Goal: Navigation & Orientation: Find specific page/section

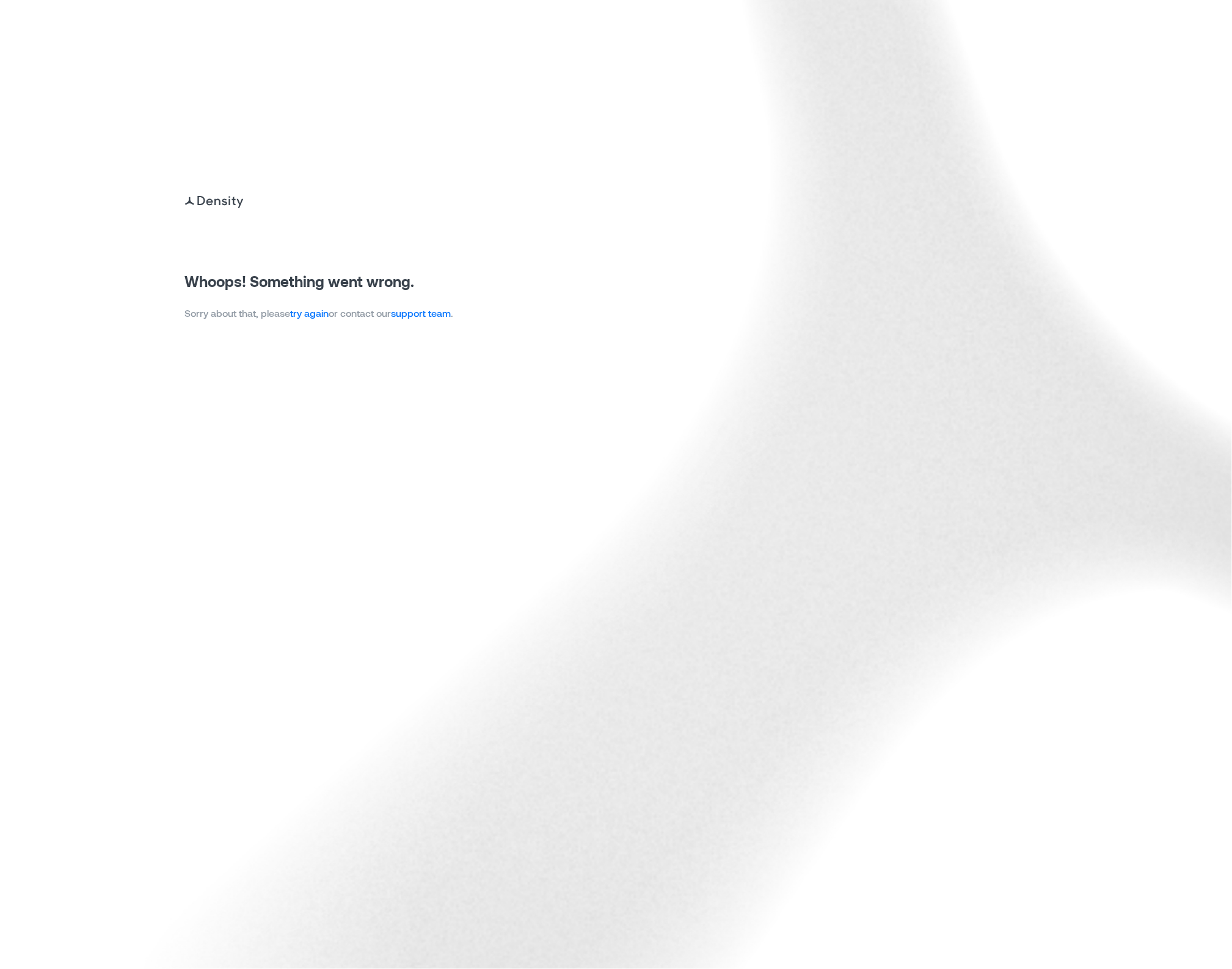
click at [316, 316] on link "try again" at bounding box center [310, 313] width 38 height 12
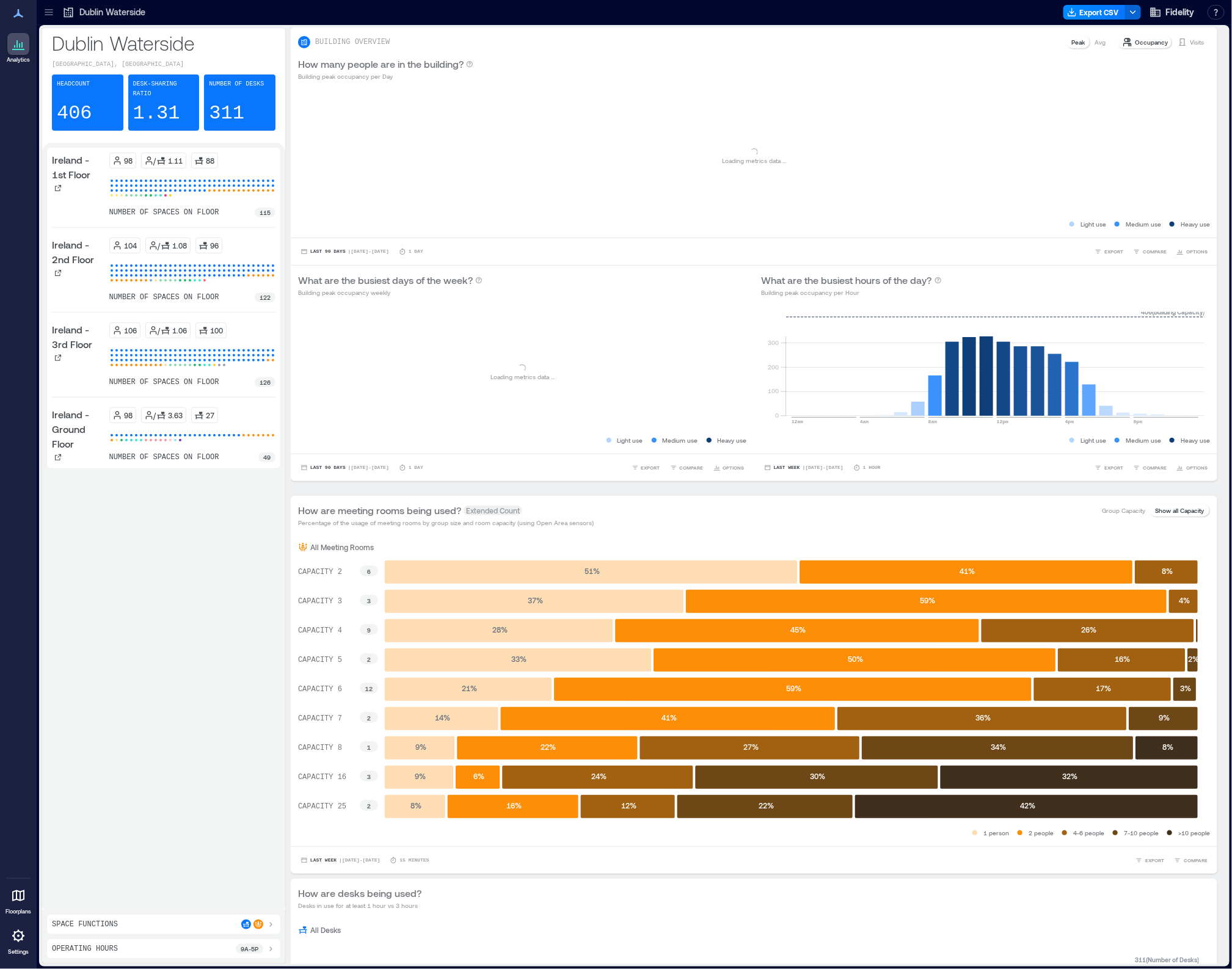
click at [49, 11] on icon at bounding box center [49, 12] width 12 height 12
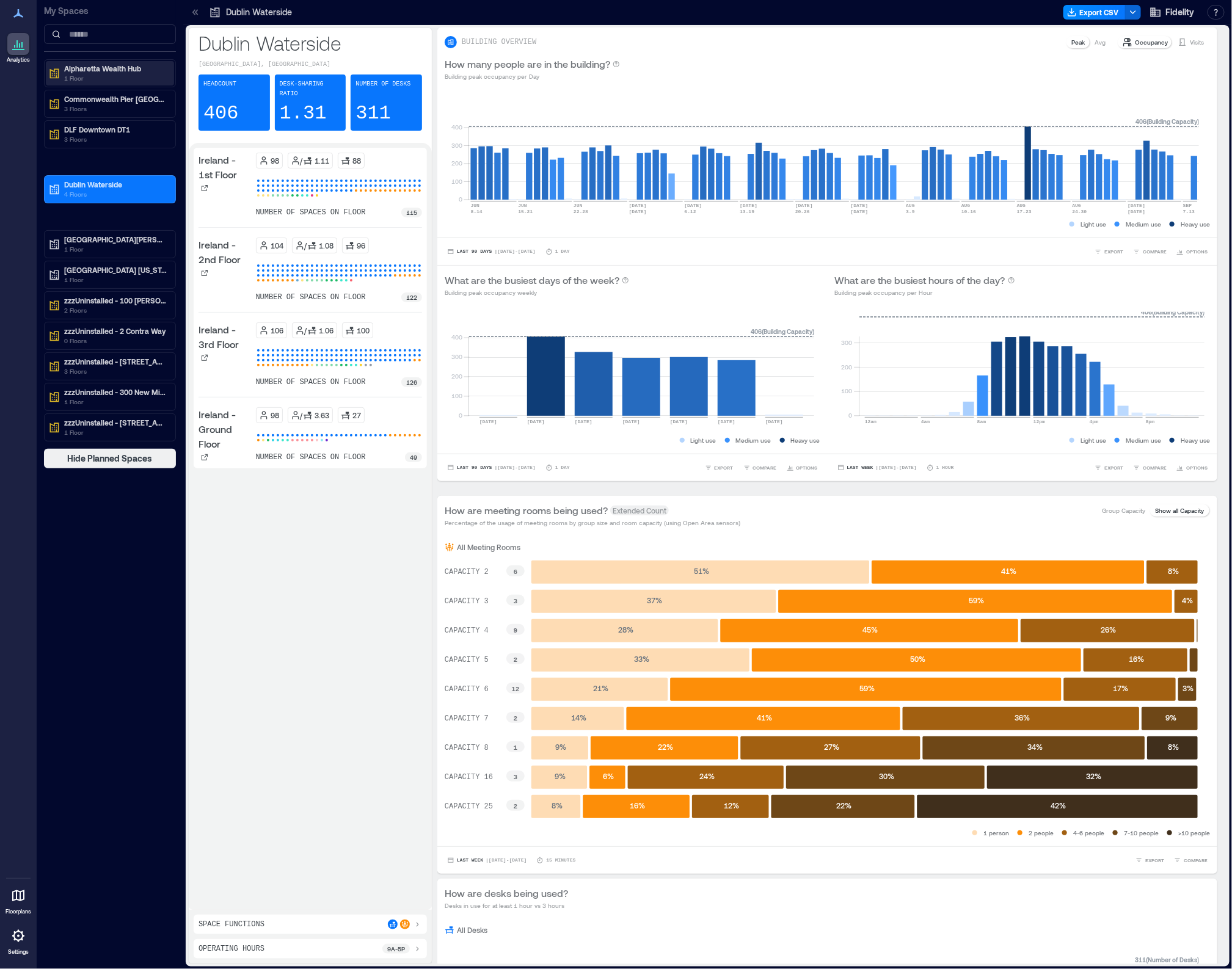
click at [92, 74] on p "1 Floor" at bounding box center [115, 78] width 103 height 10
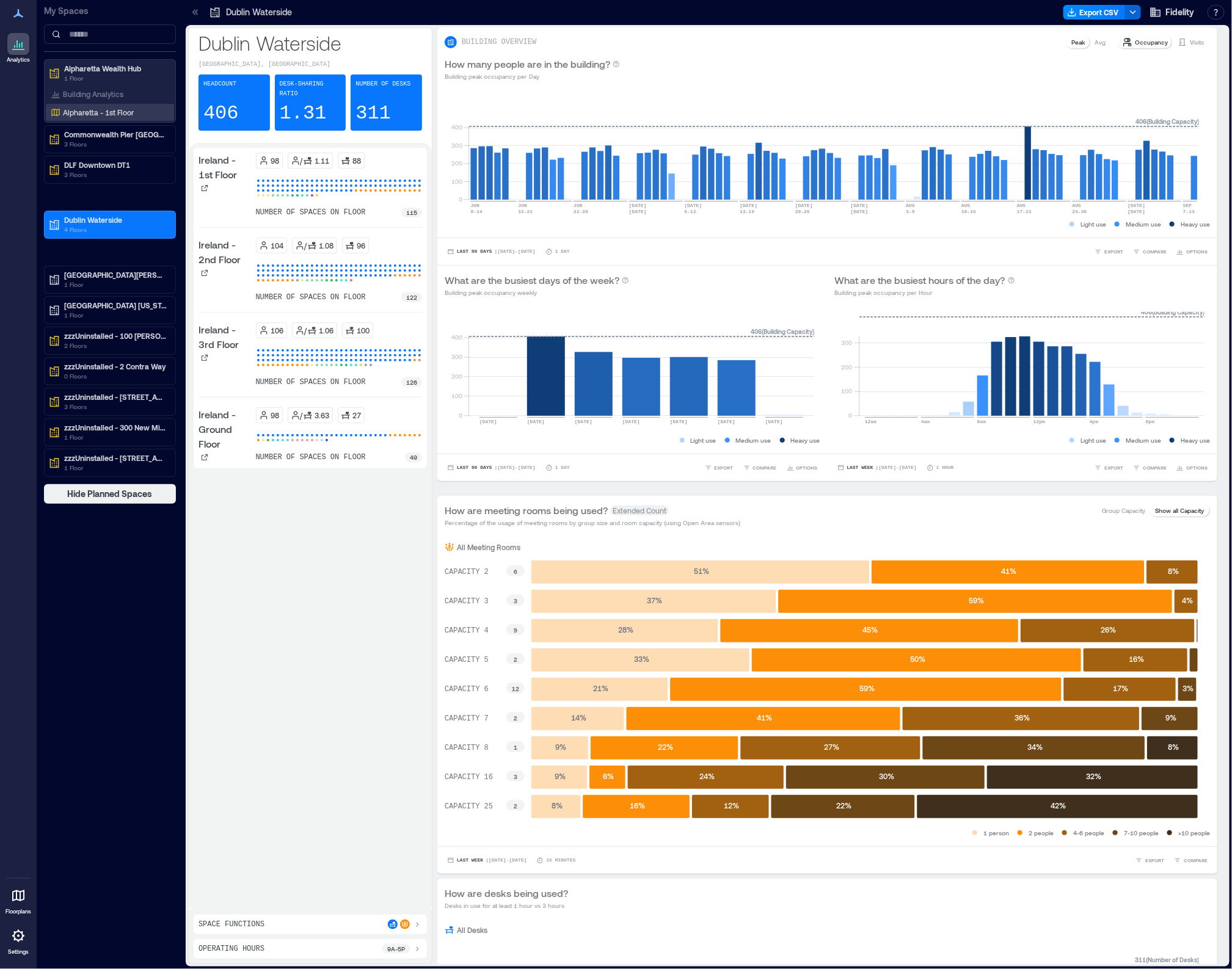
click at [80, 104] on div "Alpharetta - 1st Floor" at bounding box center [109, 112] width 128 height 17
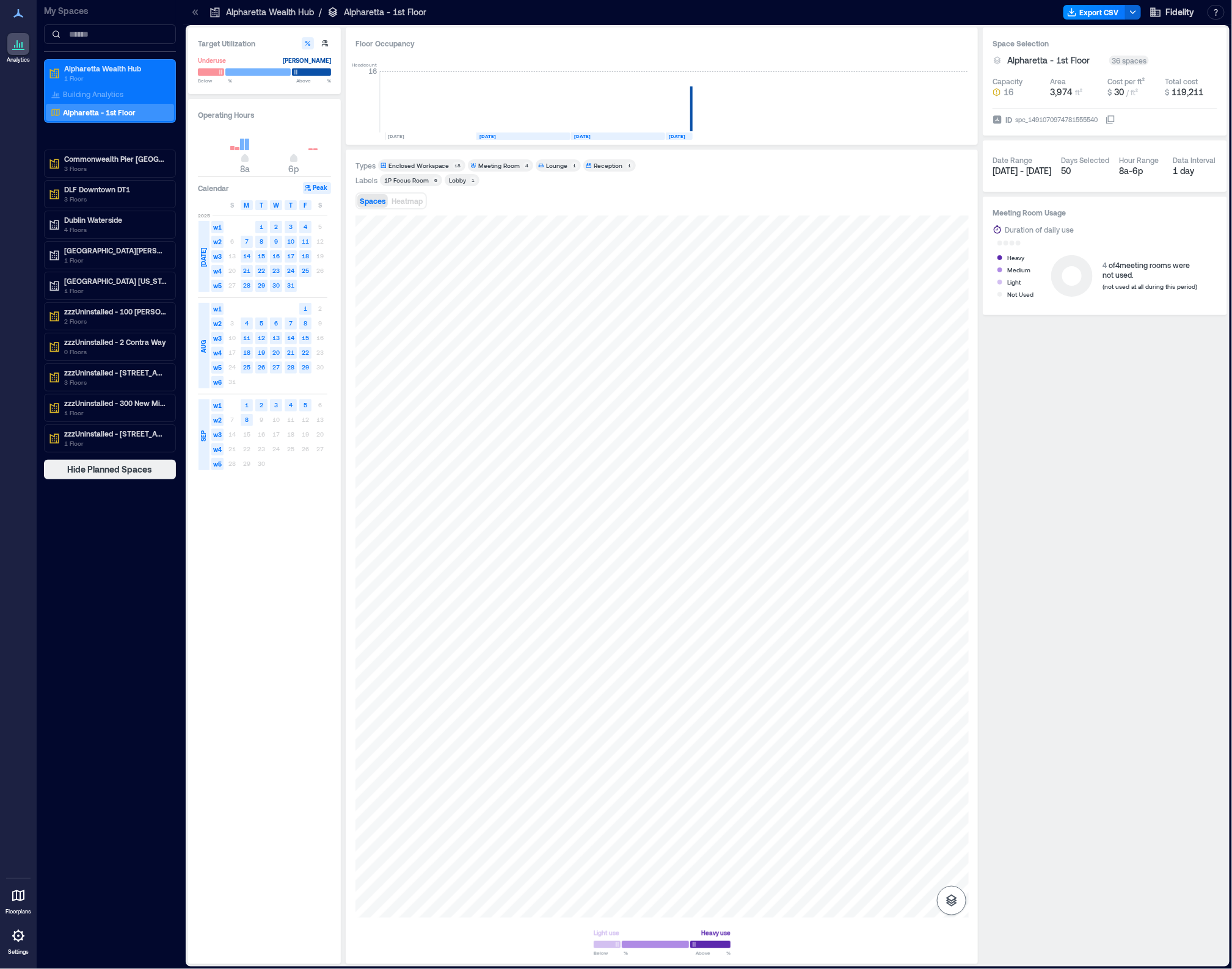
click at [953, 911] on button "button" at bounding box center [951, 900] width 29 height 29
click at [948, 844] on p "Sensors" at bounding box center [951, 847] width 23 height 7
click at [114, 186] on p "DLF Downtown DT1" at bounding box center [115, 189] width 103 height 10
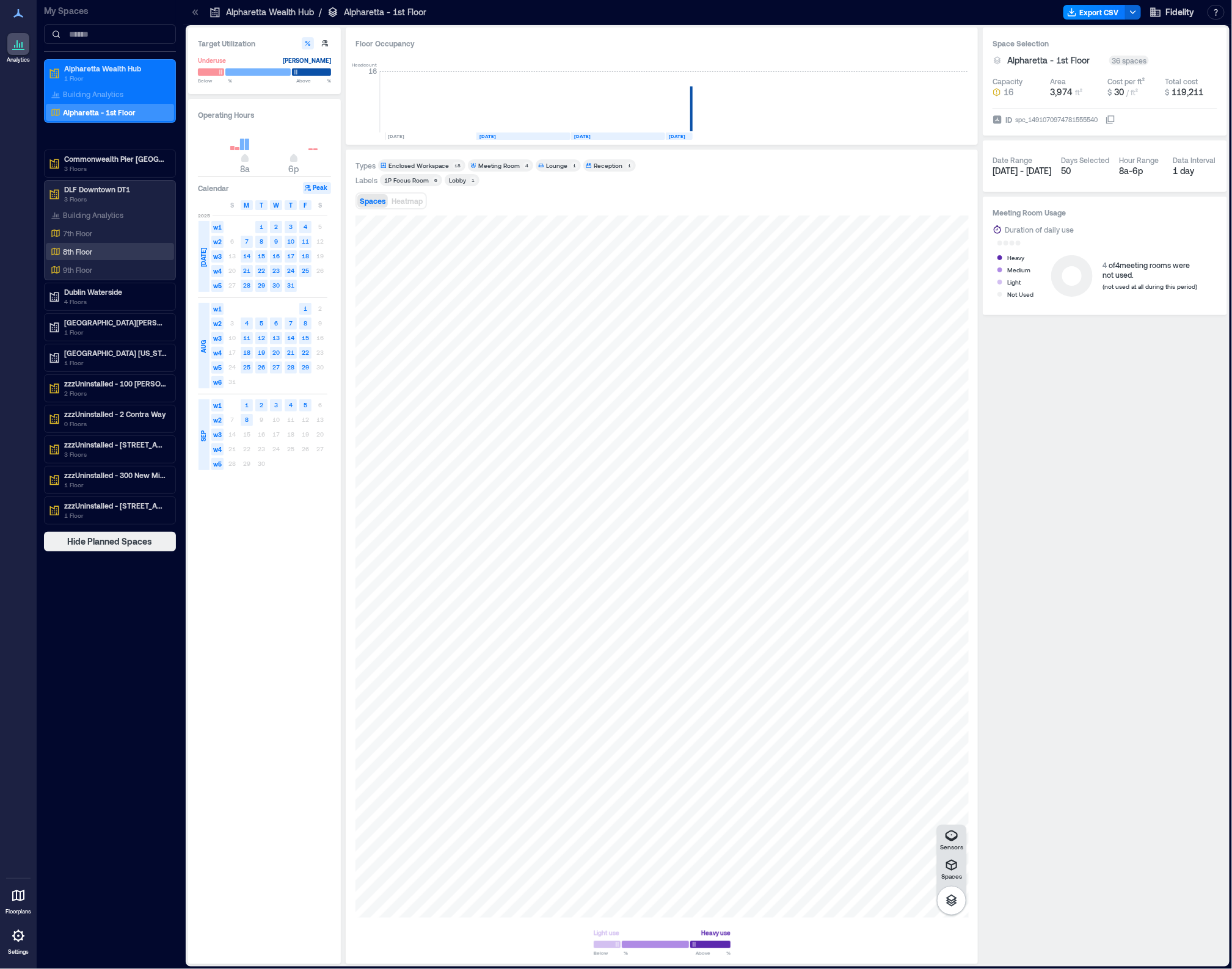
click at [87, 258] on div "8th Floor" at bounding box center [109, 251] width 128 height 17
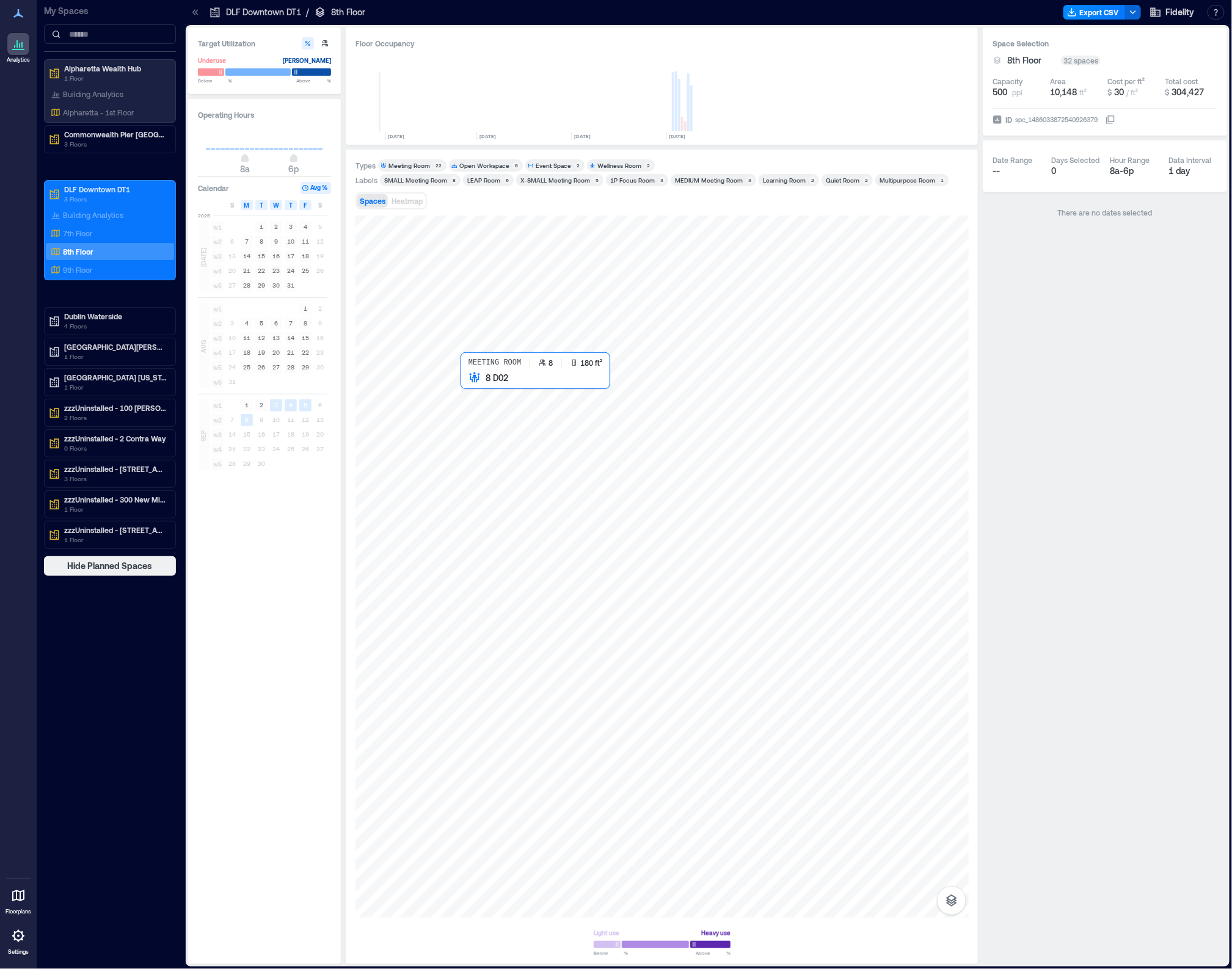
click at [467, 399] on div at bounding box center [662, 567] width 614 height 702
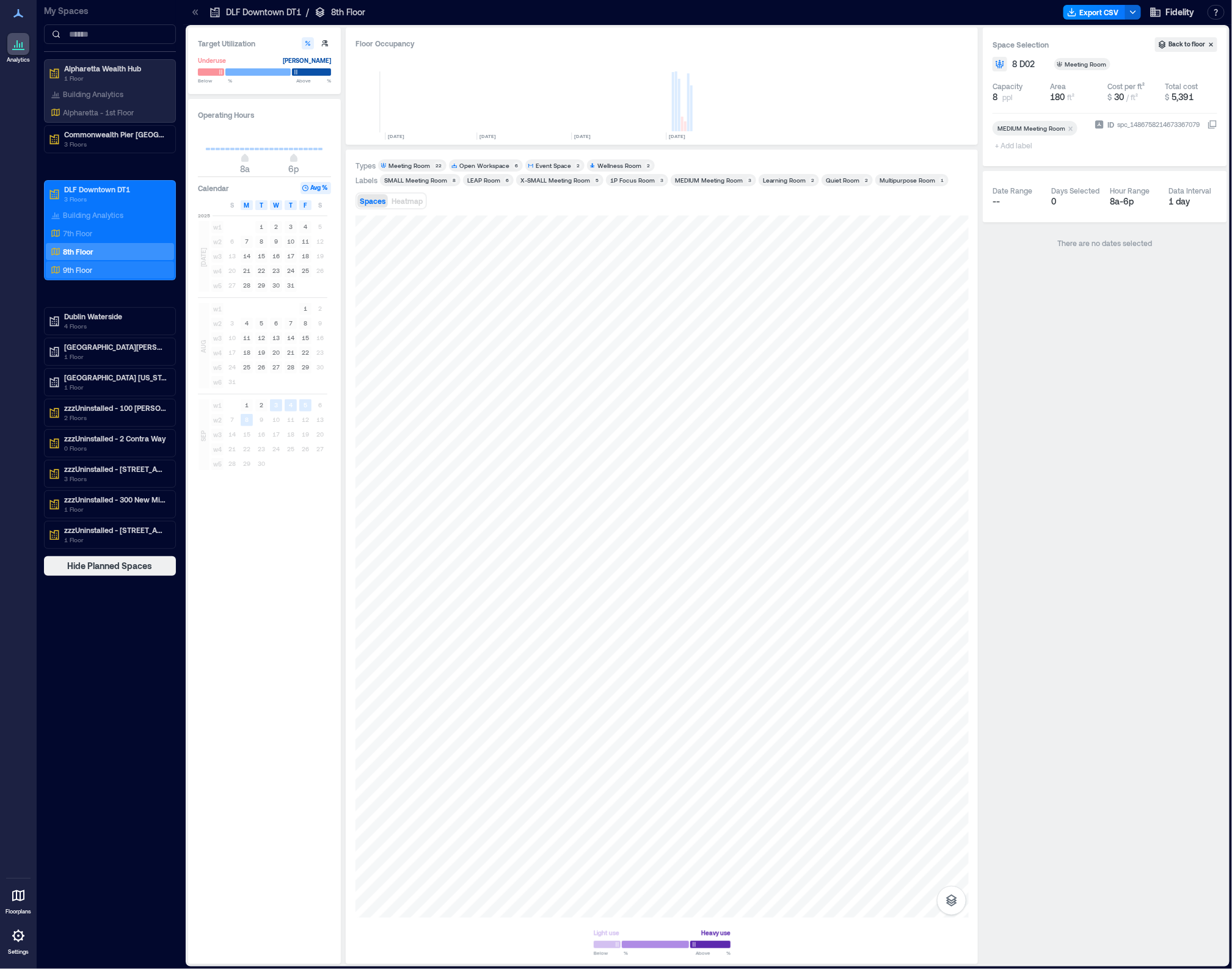
click at [70, 273] on p "9th Floor" at bounding box center [77, 270] width 29 height 10
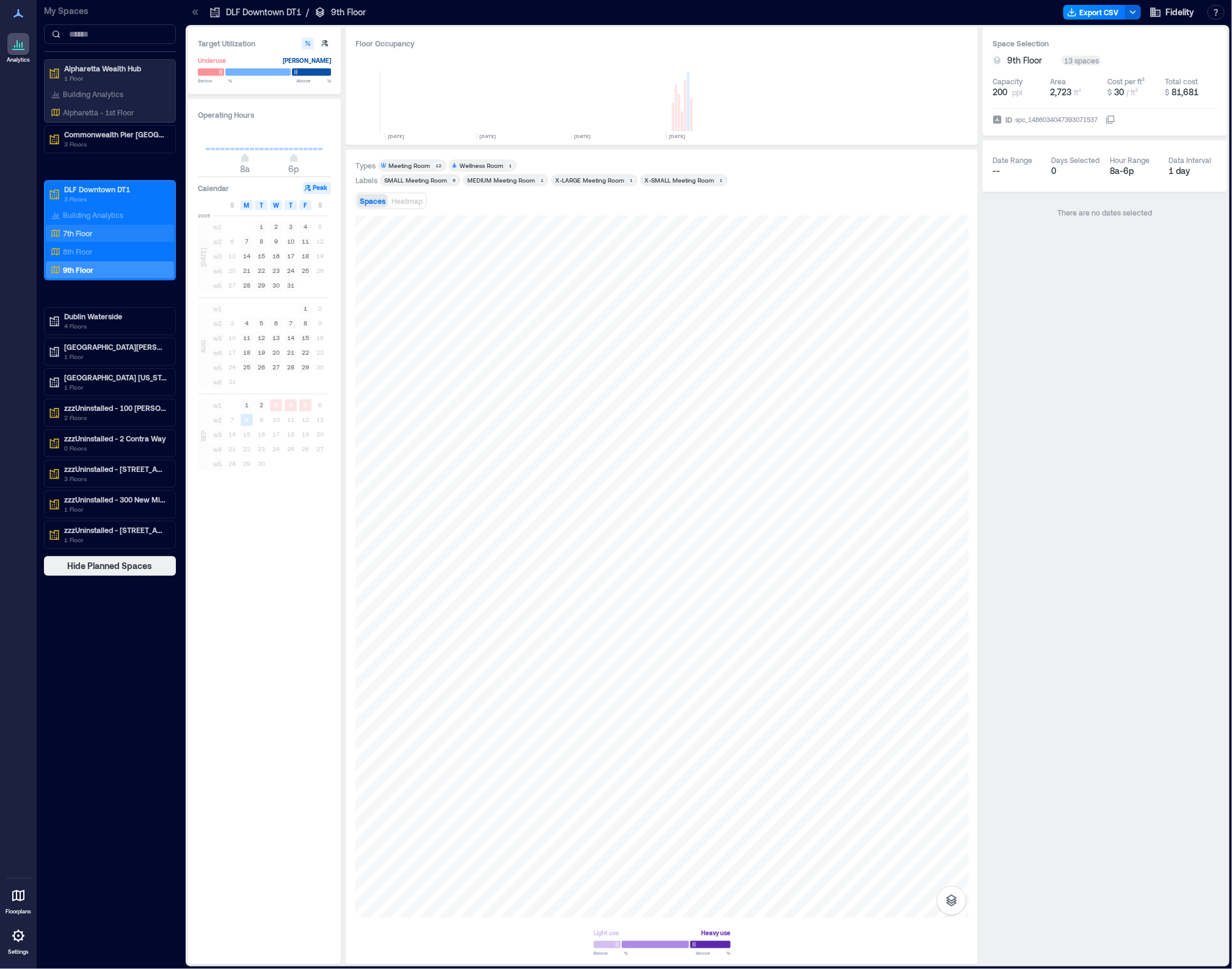
click at [100, 237] on div "7th Floor" at bounding box center [108, 233] width 119 height 12
click at [80, 253] on p "8th Floor" at bounding box center [77, 252] width 29 height 10
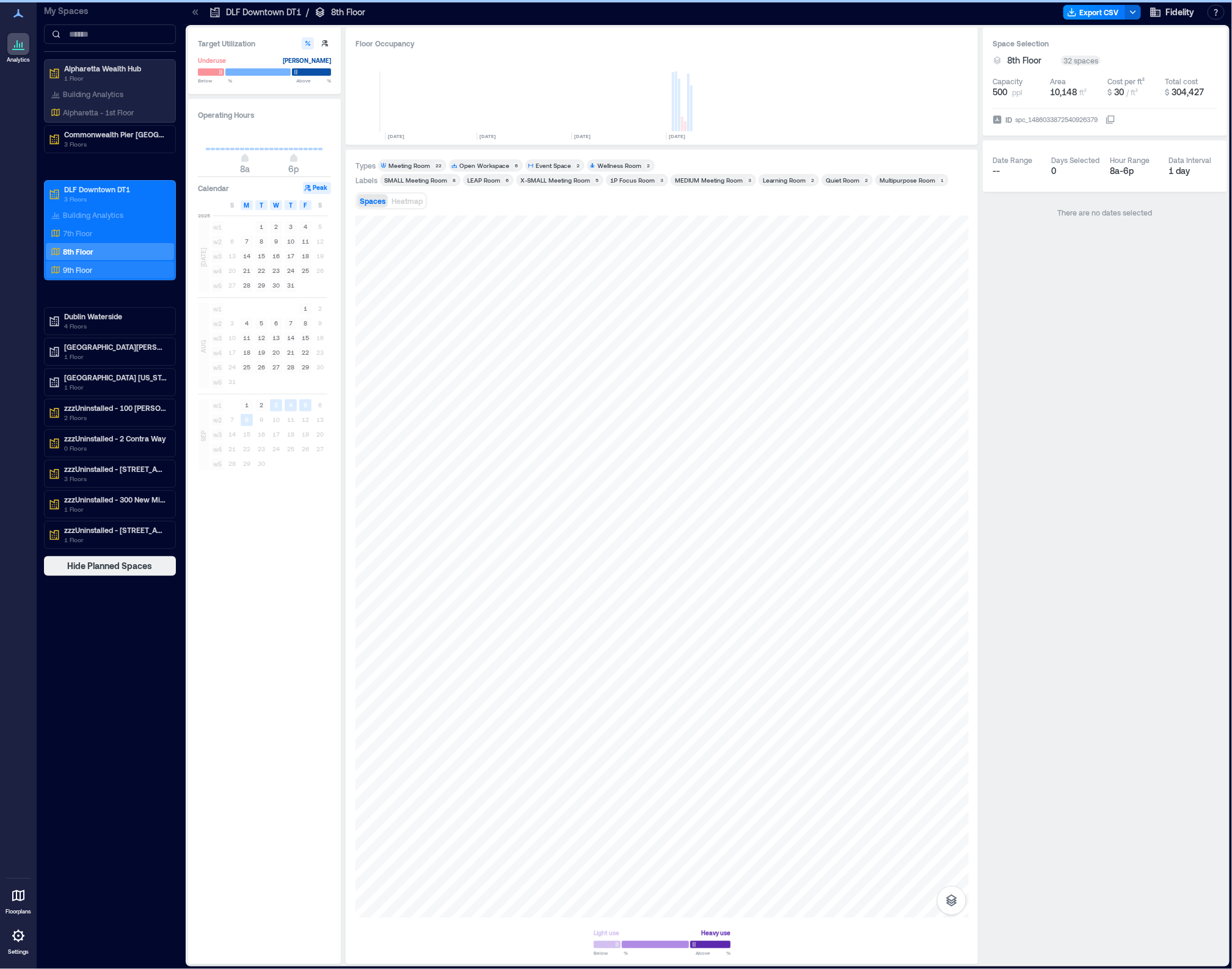
click at [88, 278] on div "9th Floor" at bounding box center [109, 269] width 128 height 17
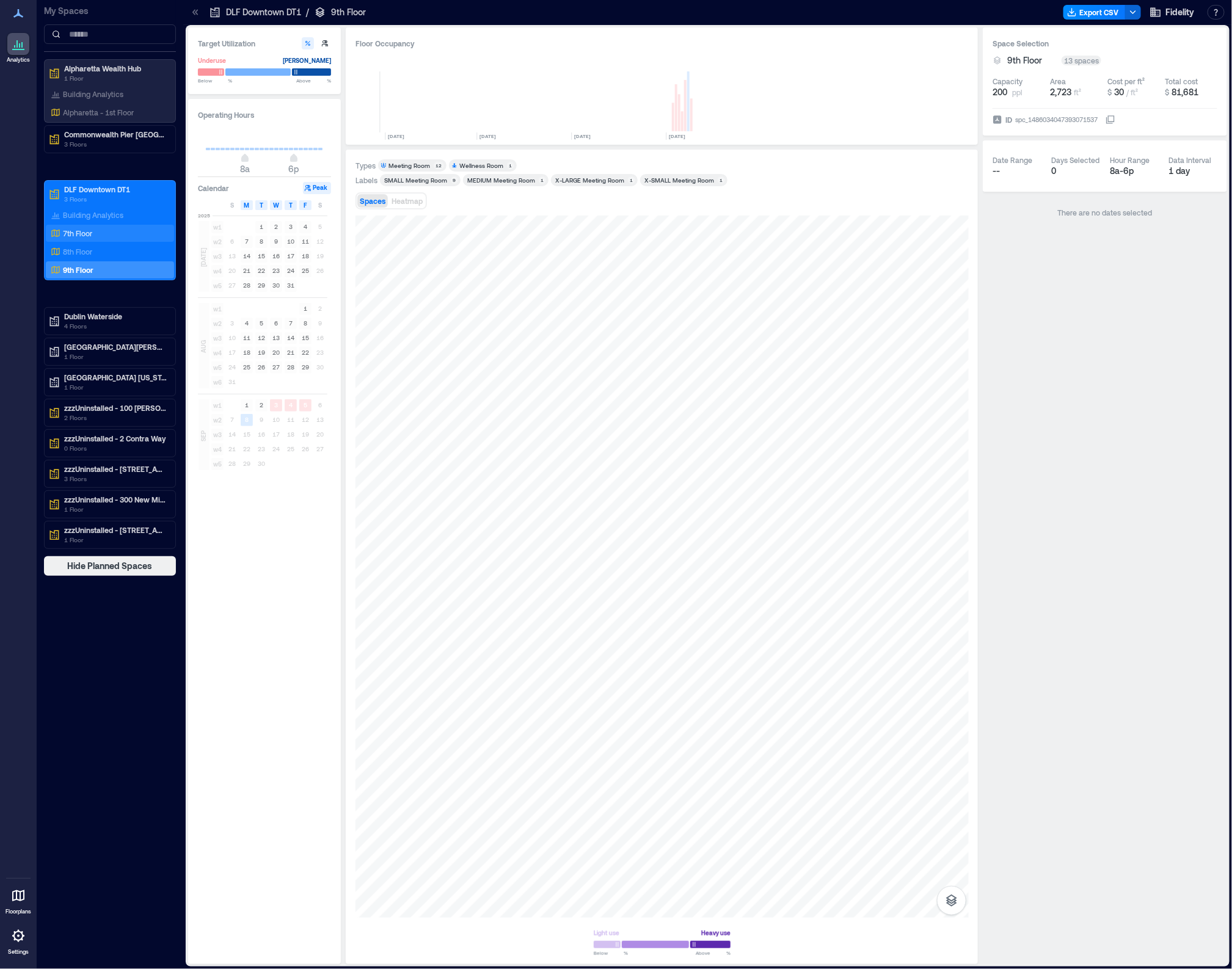
click at [72, 236] on p "7th Floor" at bounding box center [77, 233] width 29 height 10
click at [80, 253] on p "8th Floor" at bounding box center [77, 252] width 29 height 10
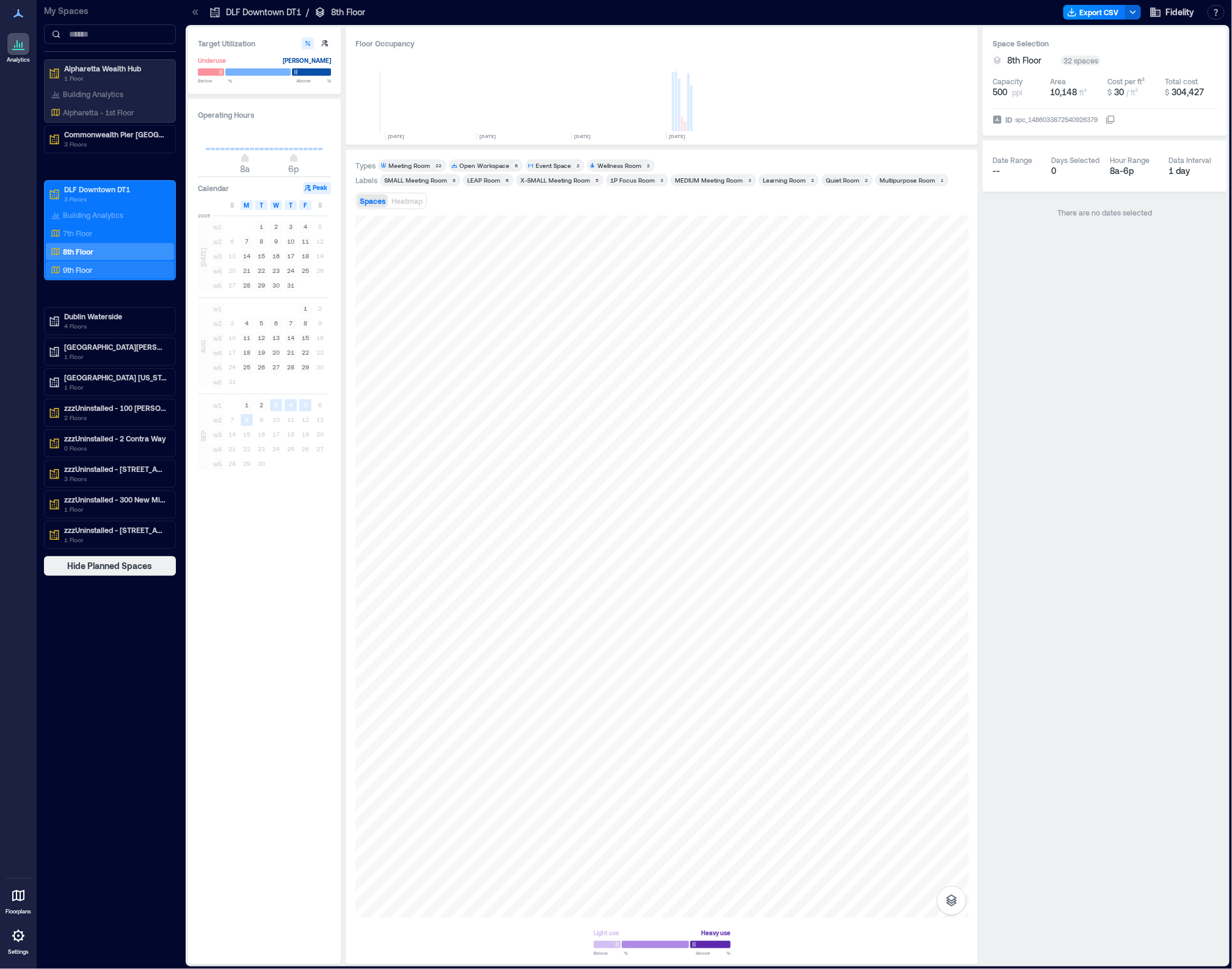
click at [84, 275] on p "9th Floor" at bounding box center [77, 270] width 29 height 10
click at [742, 483] on div "planned" at bounding box center [662, 567] width 614 height 702
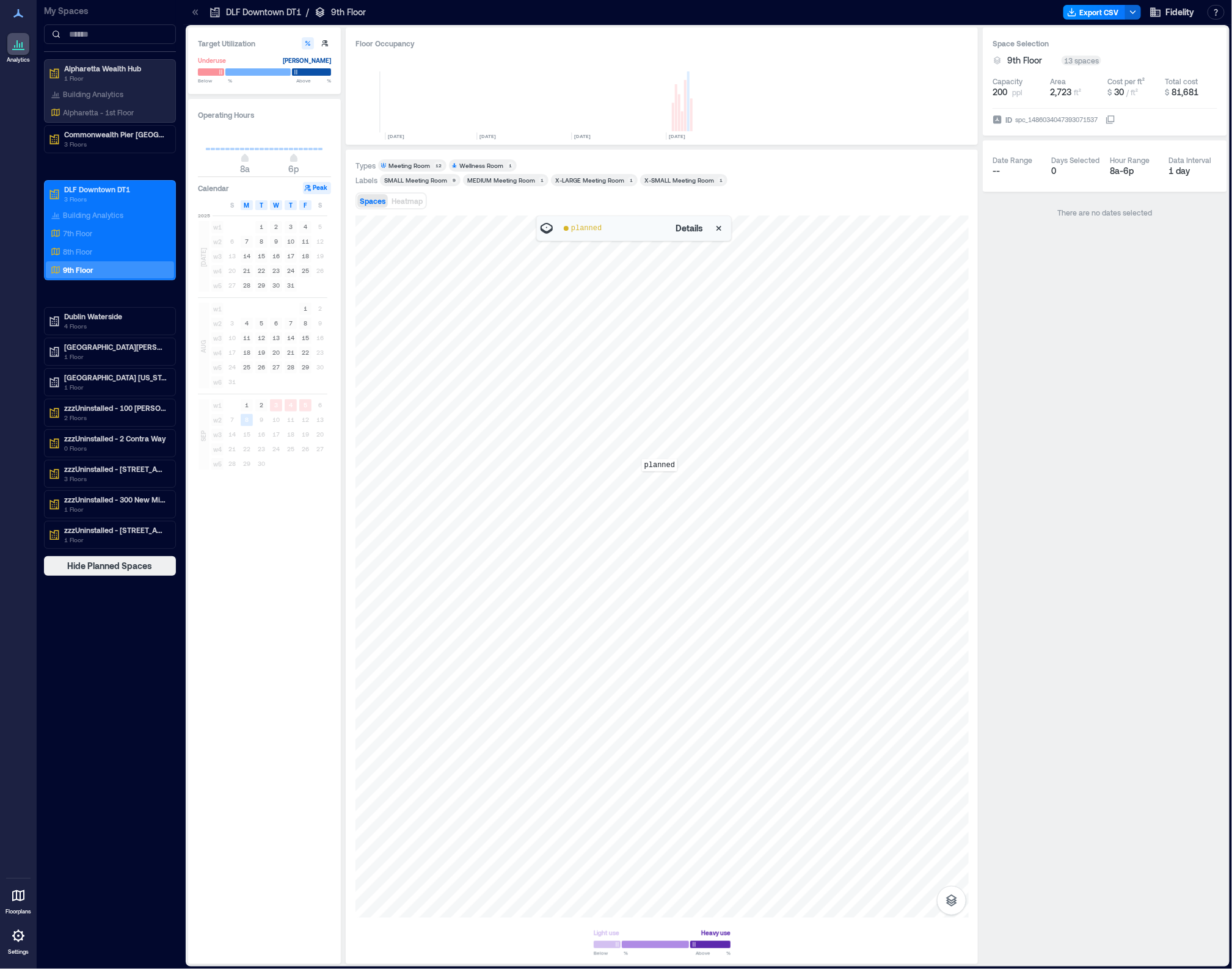
click at [660, 480] on div "planned" at bounding box center [662, 567] width 614 height 702
click at [1050, 488] on div "Space Selection 9th Floor 13 spaces Capacity 200 ppl Area 2,723 ft² Cost per ft…" at bounding box center [1104, 496] width 245 height 937
